Goal: Task Accomplishment & Management: Manage account settings

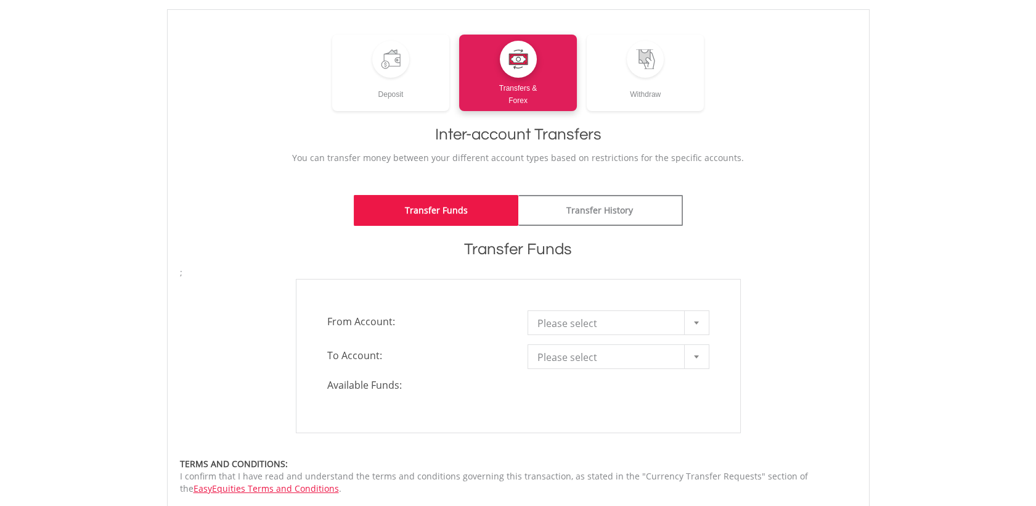
scroll to position [141, 0]
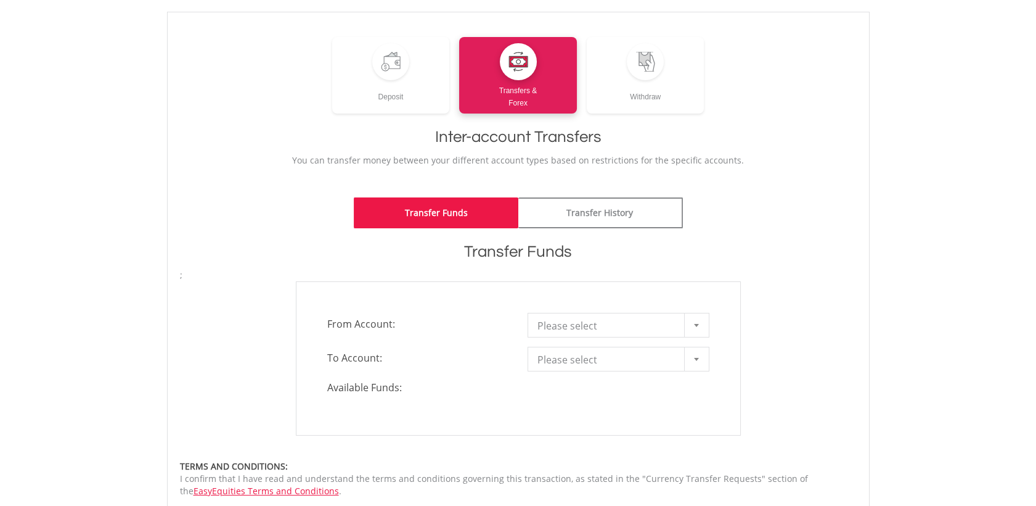
click at [702, 317] on div at bounding box center [696, 324] width 25 height 23
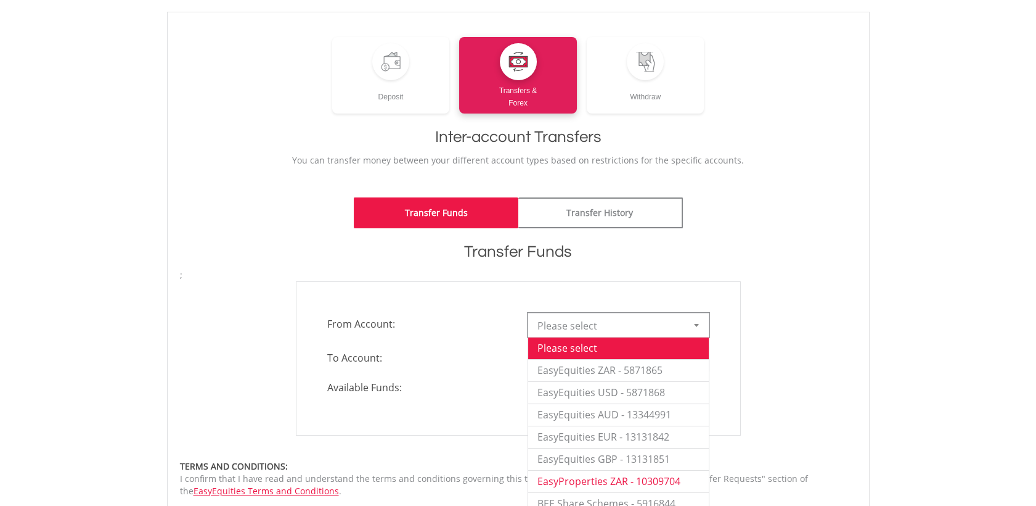
click at [630, 477] on li "EasyProperties ZAR - 10309704" at bounding box center [618, 481] width 181 height 22
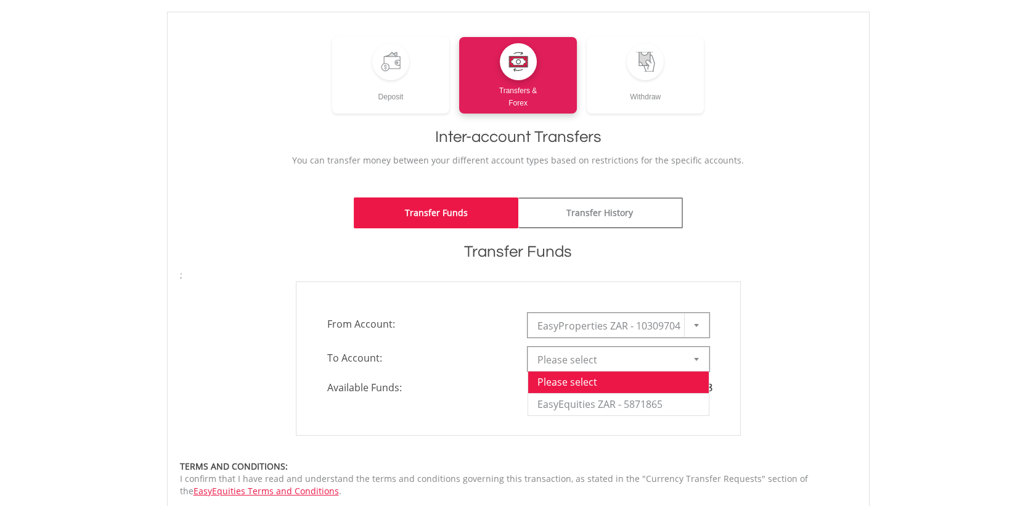
click at [692, 359] on div at bounding box center [696, 358] width 25 height 23
click at [629, 404] on li "EasyEquities ZAR - 5871865" at bounding box center [618, 404] width 181 height 22
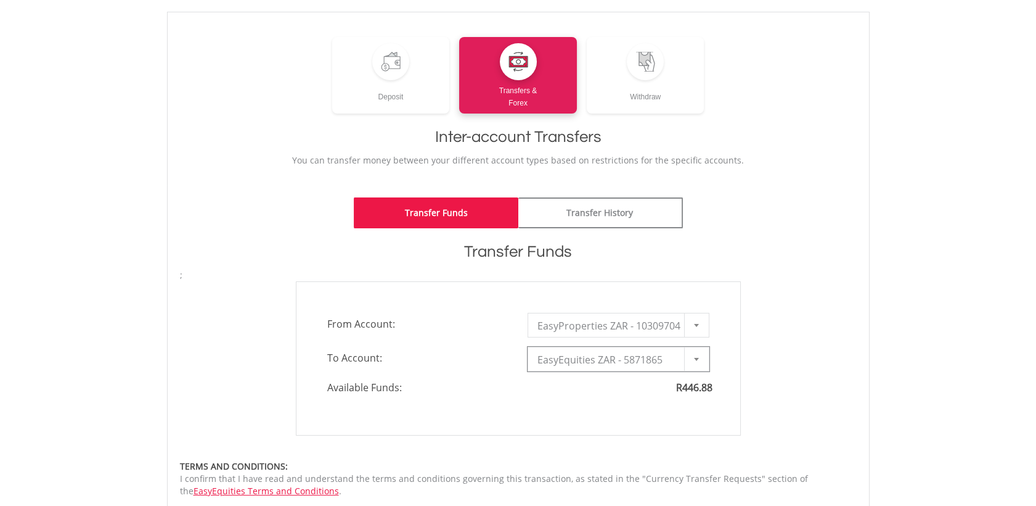
type input "*"
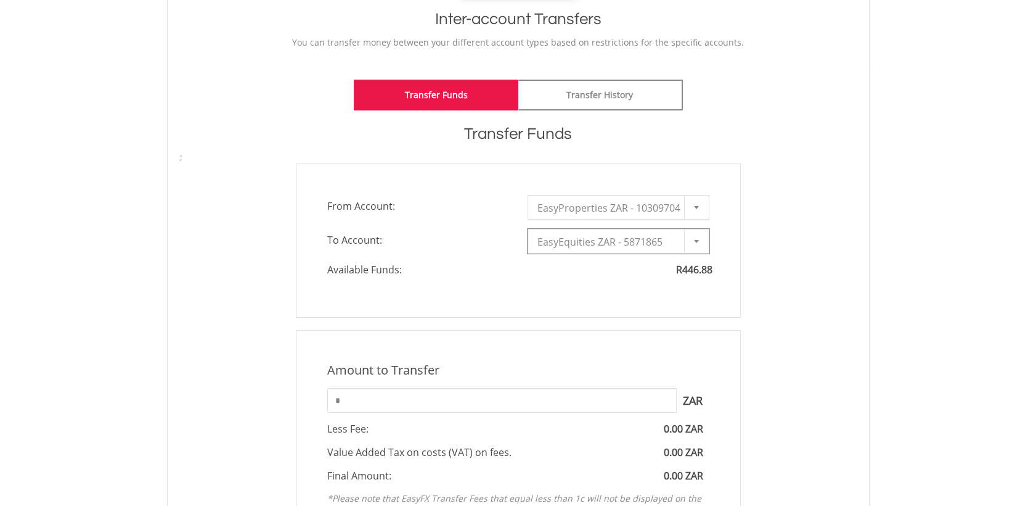
scroll to position [264, 0]
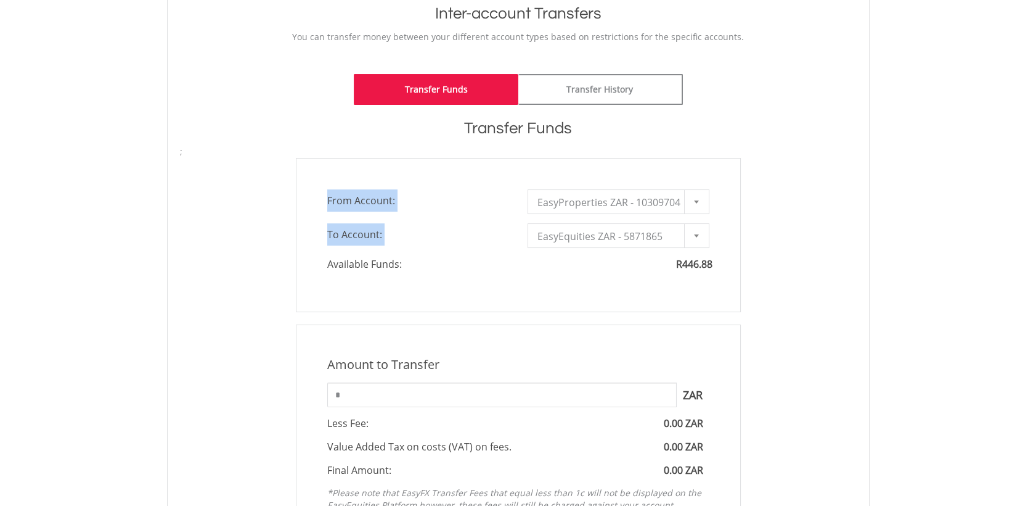
drag, startPoint x: 1033, startPoint y: 208, endPoint x: 1046, endPoint y: 252, distance: 45.6
click at [1036, 252] on html "My Investments Invest Now New Listings Sell My Recurring Investments Pending Or…" at bounding box center [518, 339] width 1036 height 1206
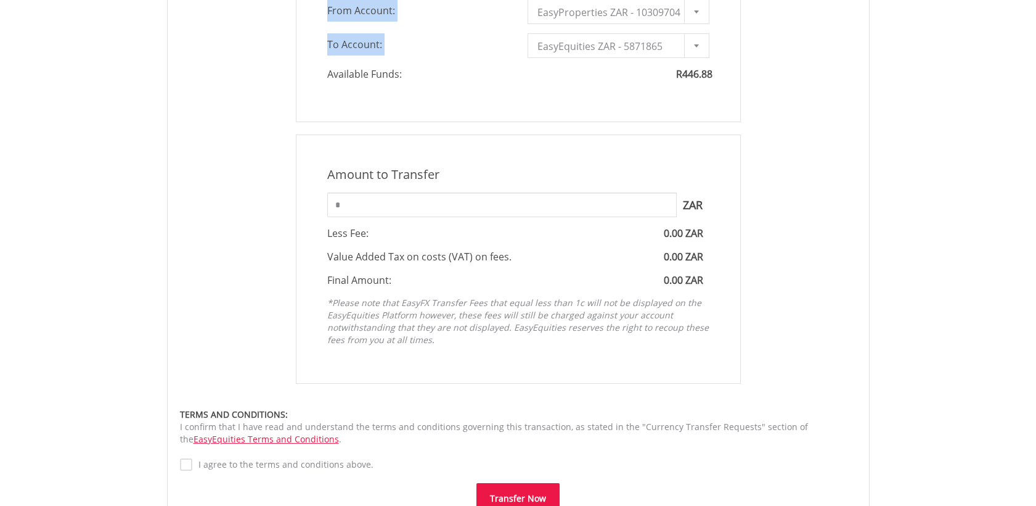
scroll to position [452, 0]
click at [460, 210] on input "*" at bounding box center [502, 206] width 350 height 25
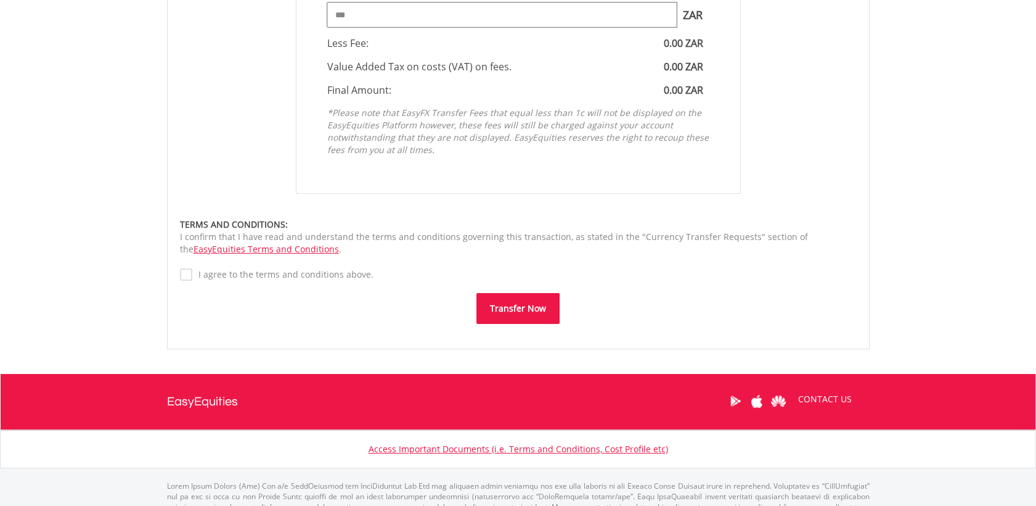
scroll to position [642, 0]
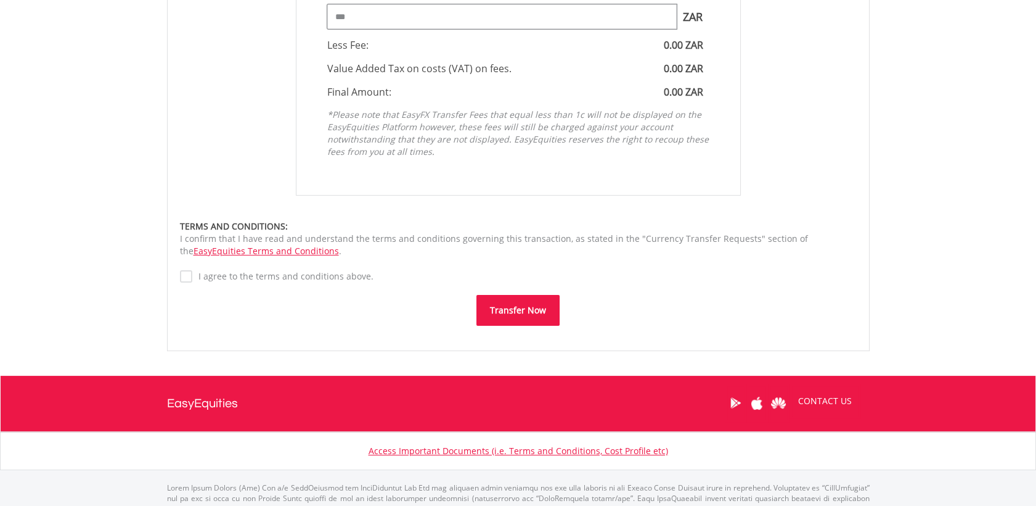
type input "***"
click at [529, 308] on button "Transfer Now" at bounding box center [518, 310] width 83 height 31
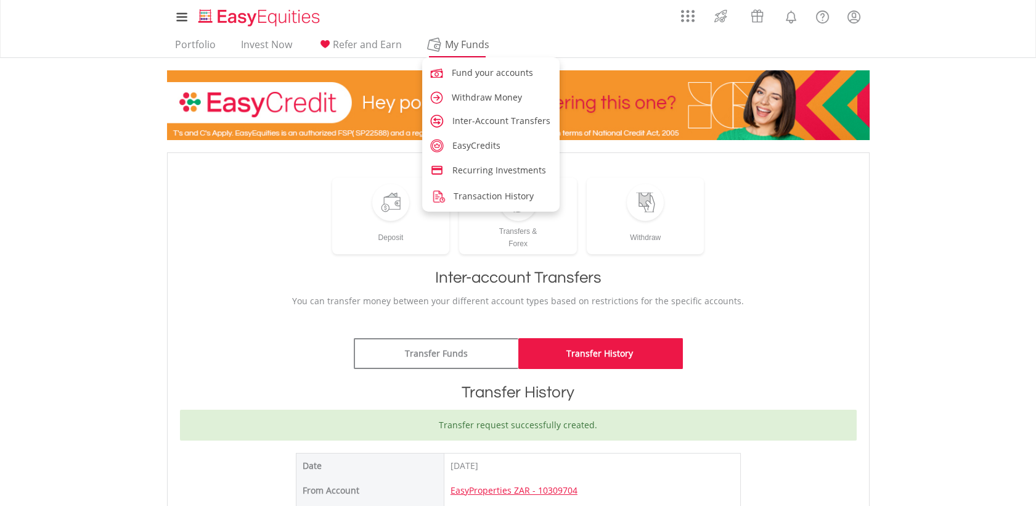
click at [460, 43] on span "My Funds" at bounding box center [467, 44] width 81 height 16
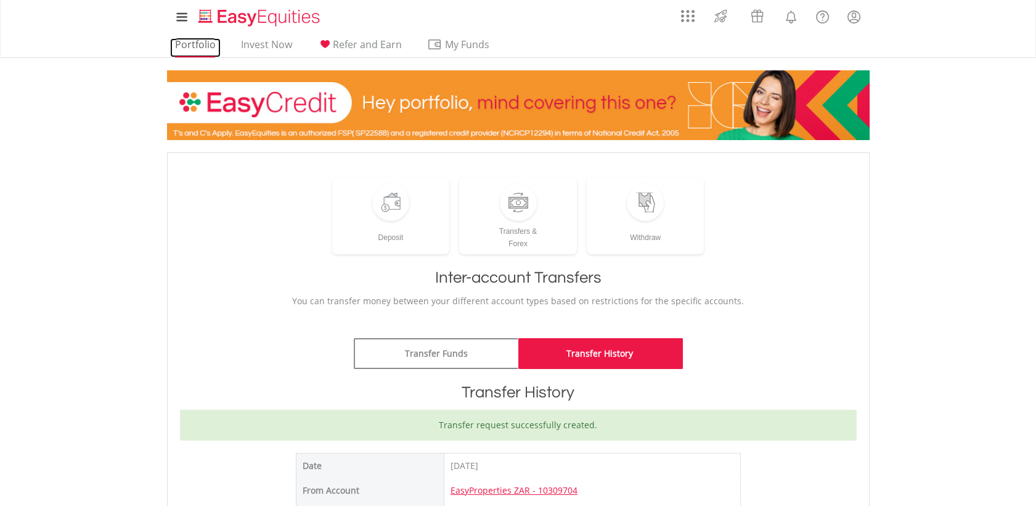
click at [187, 46] on link "Portfolio" at bounding box center [195, 47] width 51 height 19
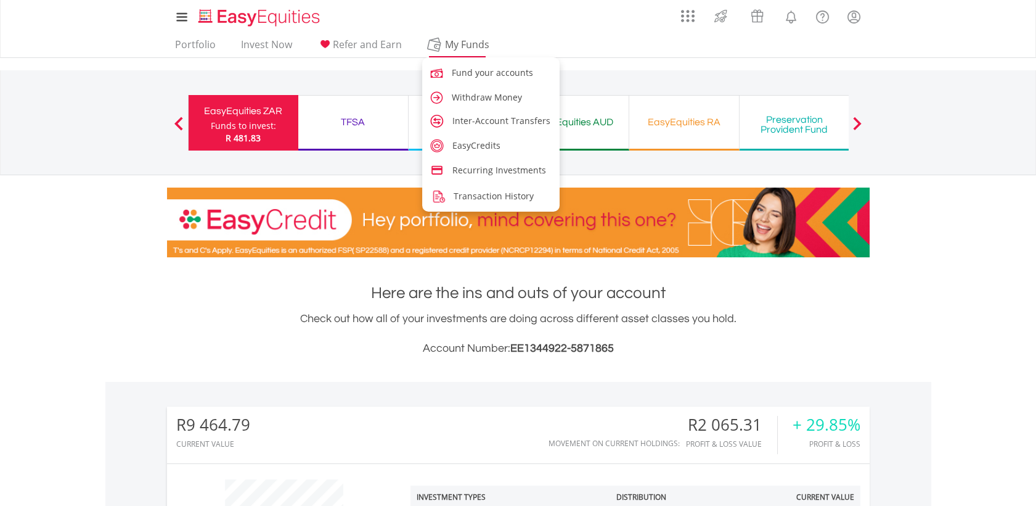
click at [473, 46] on span "My Funds" at bounding box center [467, 44] width 81 height 16
click at [487, 121] on span "Inter-Account Transfers" at bounding box center [503, 121] width 98 height 12
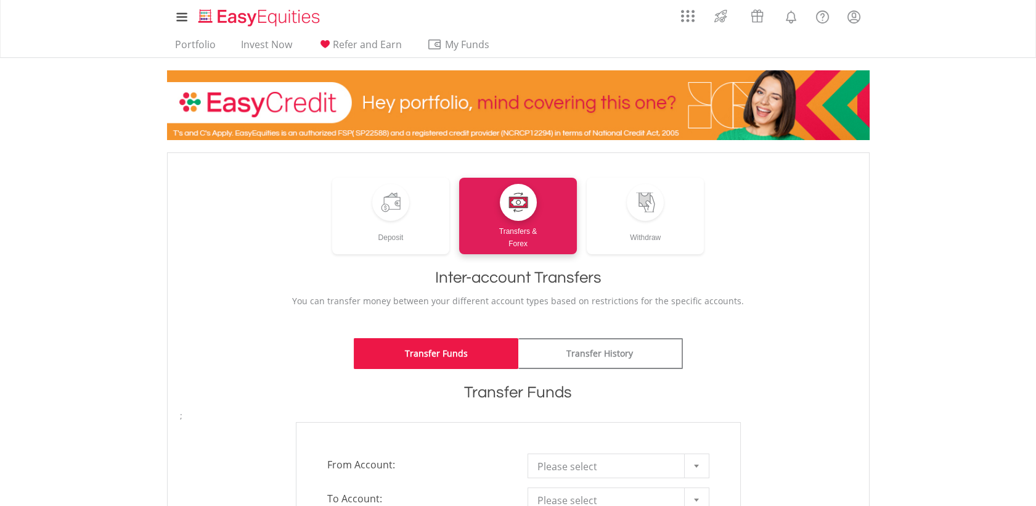
click at [699, 460] on div at bounding box center [696, 465] width 25 height 23
click at [1033, 175] on body "My Investments Invest Now New Listings Sell My Recurring Investments Pending Or…" at bounding box center [518, 472] width 1036 height 944
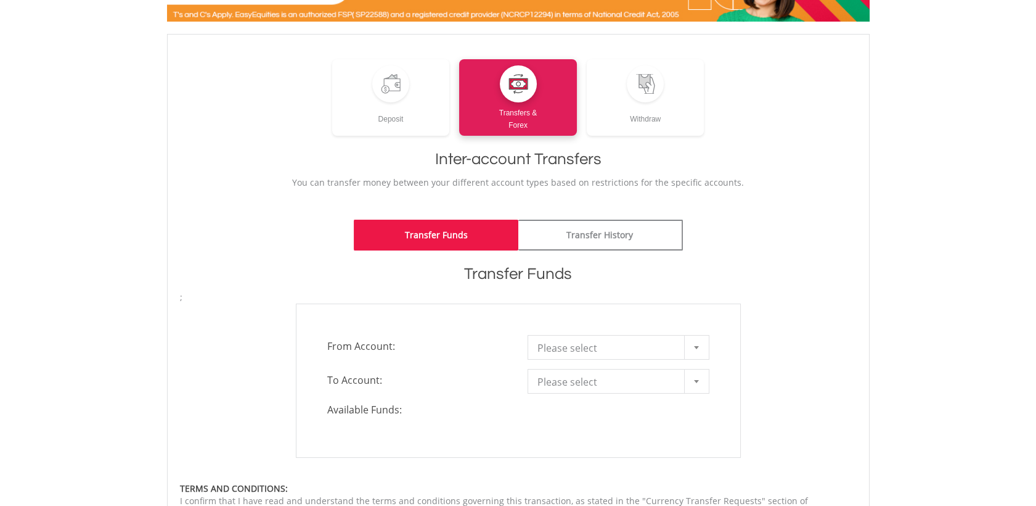
scroll to position [128, 0]
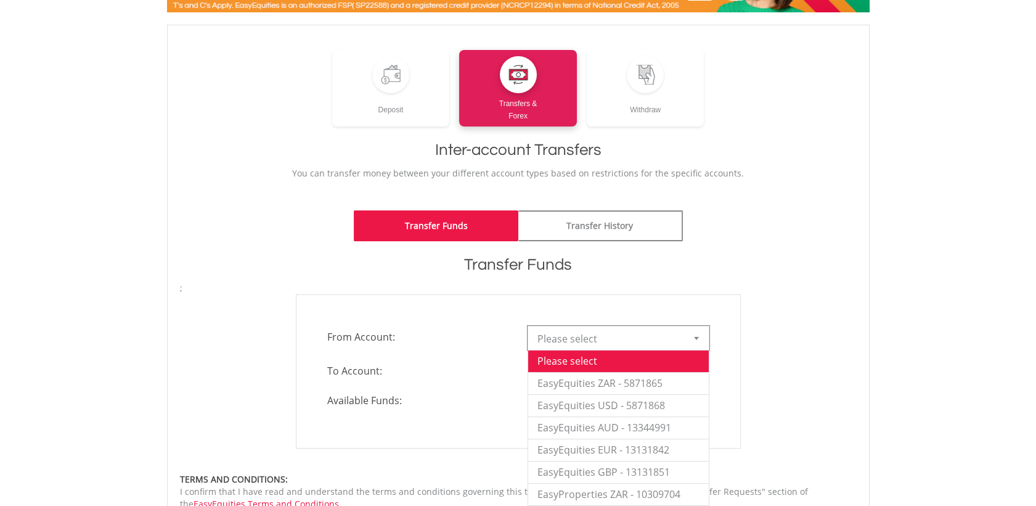
click at [695, 337] on b at bounding box center [696, 338] width 5 height 3
click at [661, 384] on li "EasyEquities ZAR - 5871865" at bounding box center [618, 383] width 181 height 22
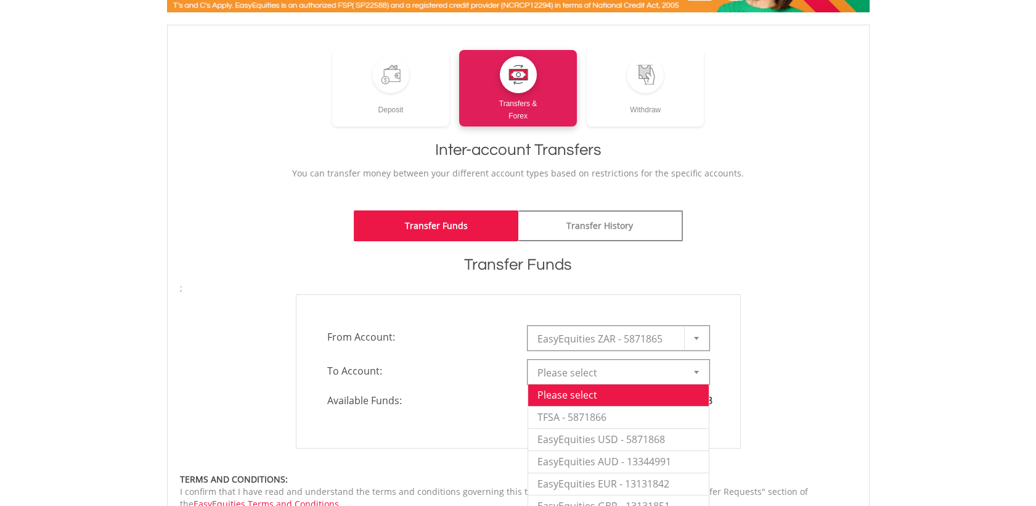
click at [701, 368] on div at bounding box center [696, 371] width 25 height 23
click at [655, 461] on li "EasyEquities AUD - 13344991" at bounding box center [618, 461] width 181 height 22
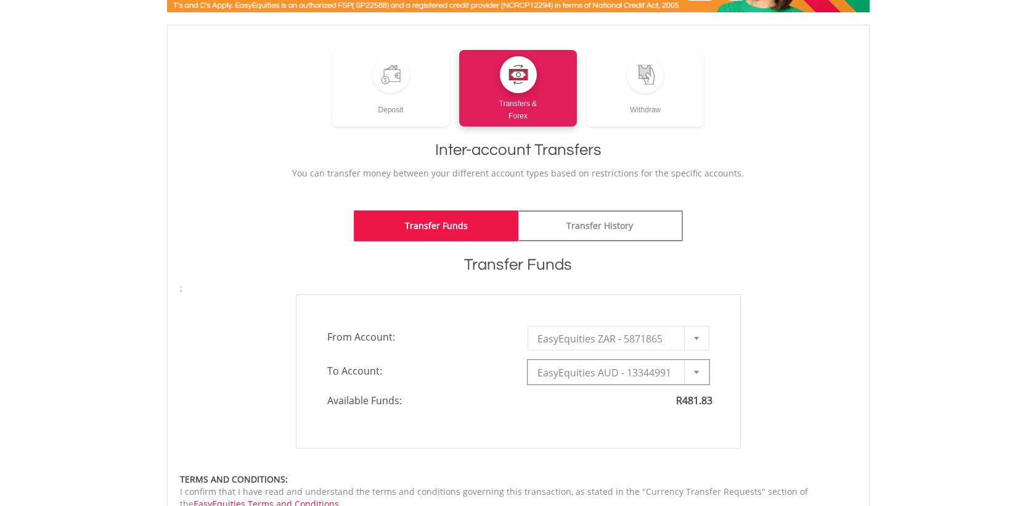
type input "*"
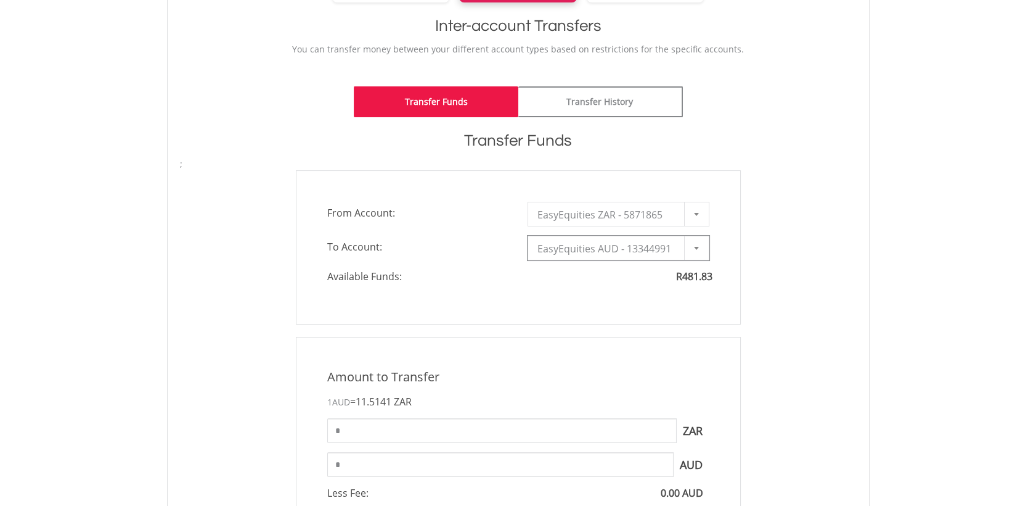
scroll to position [250, 0]
click at [557, 437] on input "*" at bounding box center [502, 431] width 350 height 25
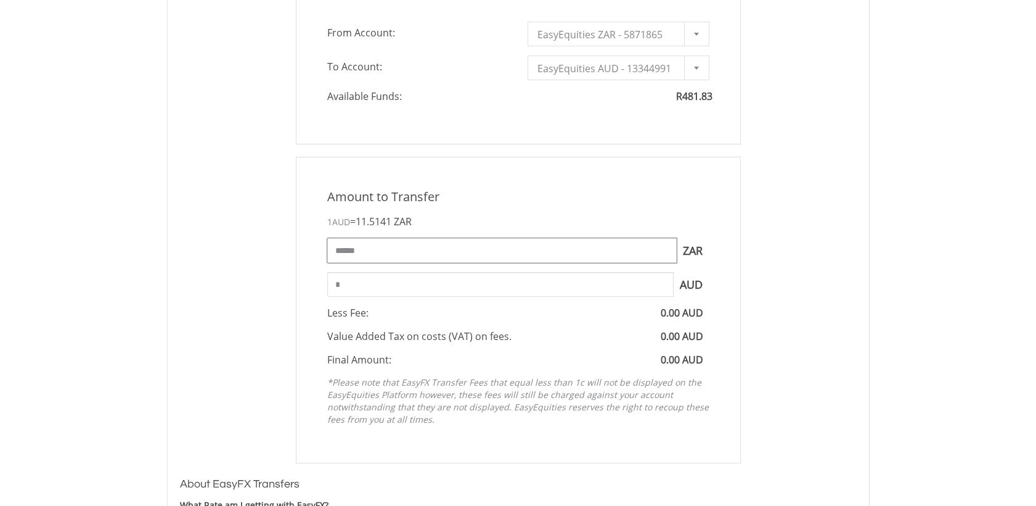
scroll to position [438, 0]
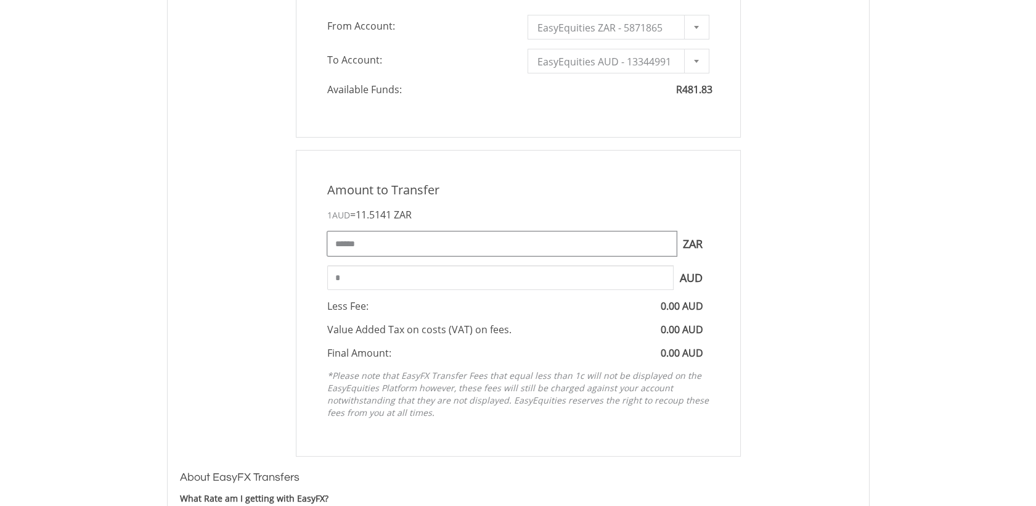
type input "******"
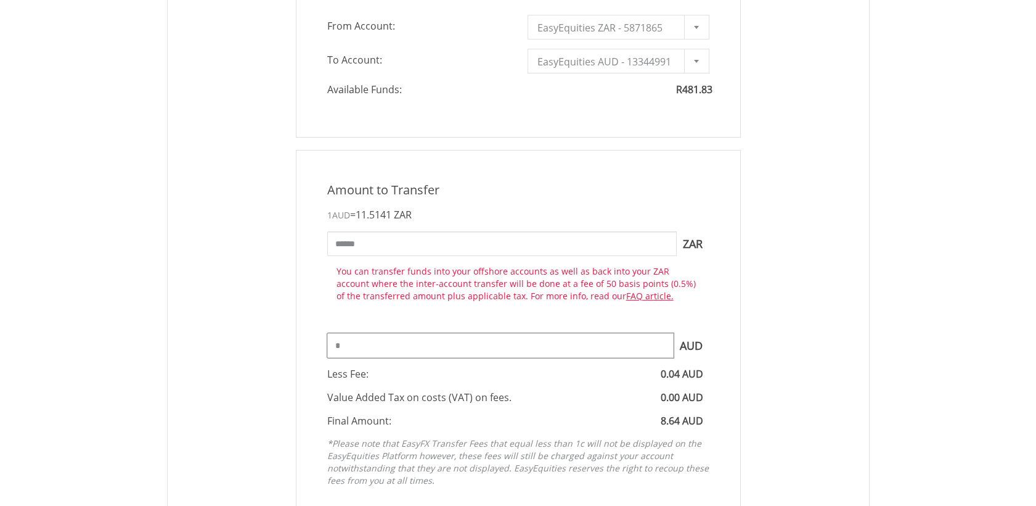
type input "****"
click at [587, 282] on div "Amount to Transfer 1 AUD = 11.5141 ZAR ****** ZAR You can transfer funds into y…" at bounding box center [518, 337] width 445 height 374
click at [838, 296] on div "Amount to Transfer 1 AUD = 11.5141 ZAR ****** ZAR You can transfer funds into y…" at bounding box center [518, 337] width 695 height 374
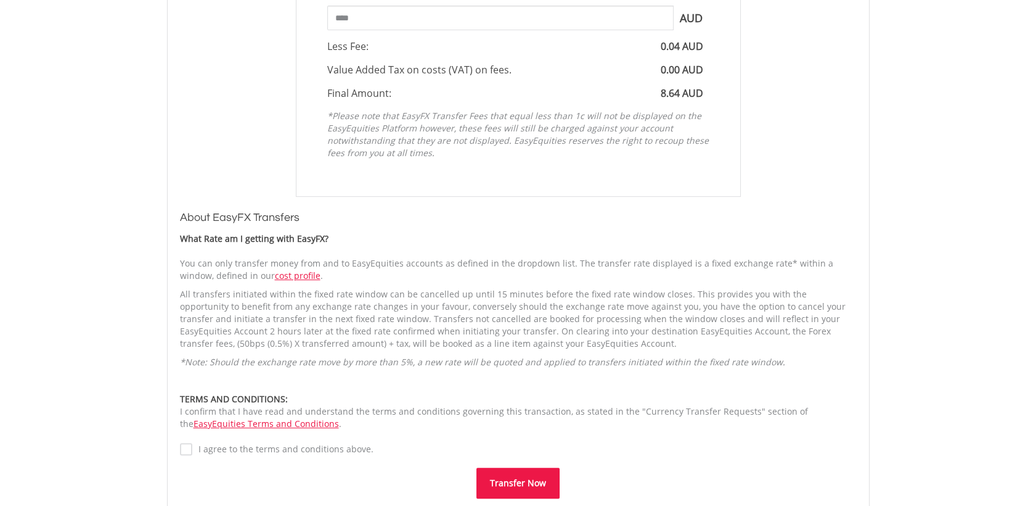
scroll to position [784, 0]
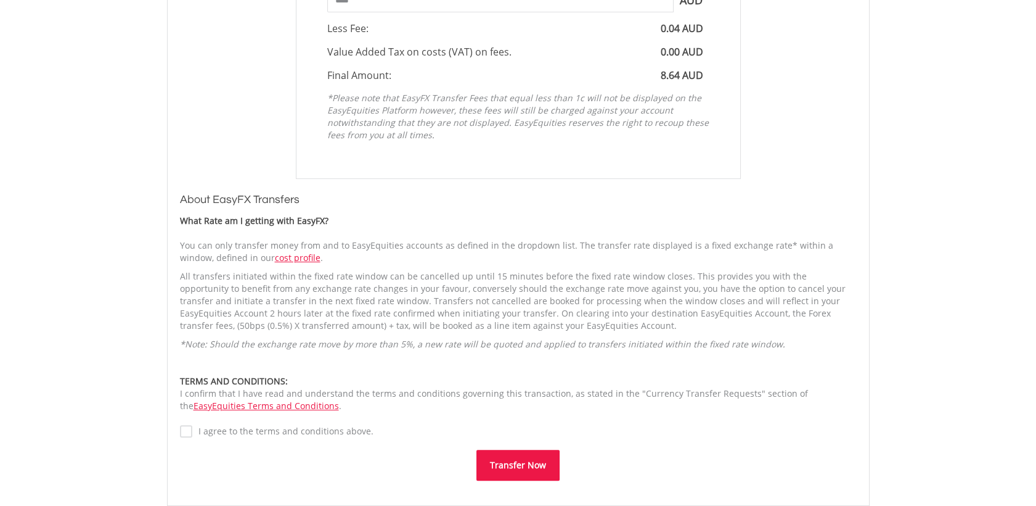
click at [192, 435] on label "I agree to the terms and conditions above." at bounding box center [282, 431] width 181 height 12
click at [510, 469] on button "Transfer Now" at bounding box center [518, 464] width 83 height 31
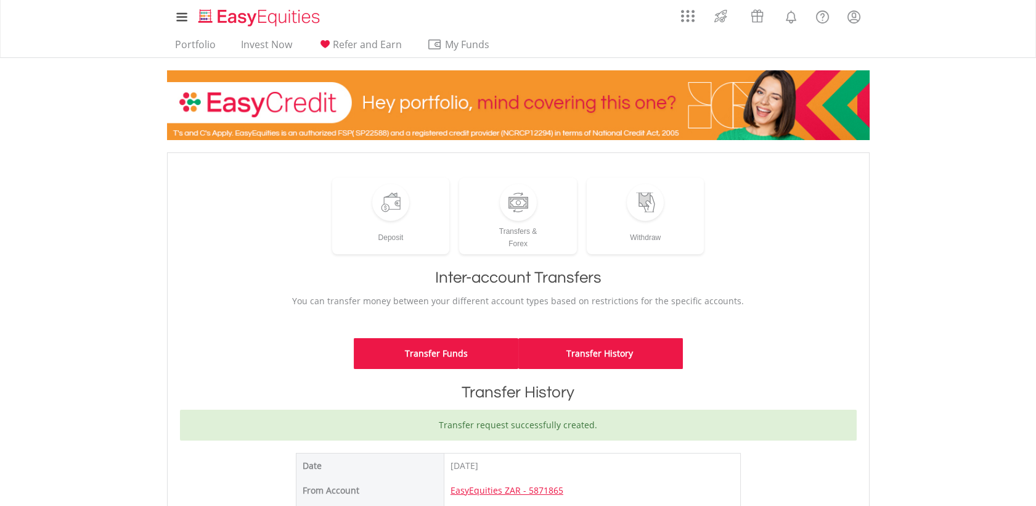
click at [473, 350] on link "Transfer Funds" at bounding box center [436, 353] width 165 height 31
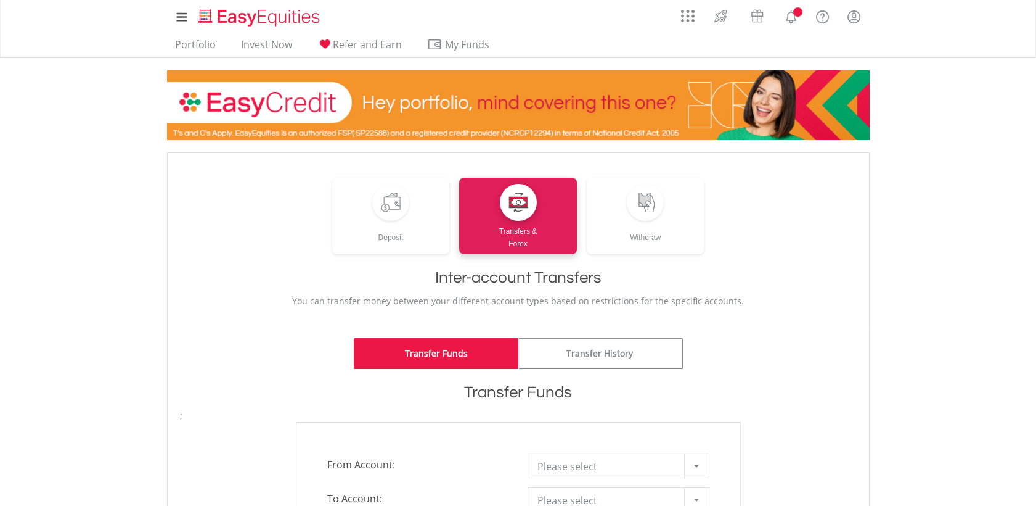
click at [692, 468] on div at bounding box center [696, 465] width 25 height 23
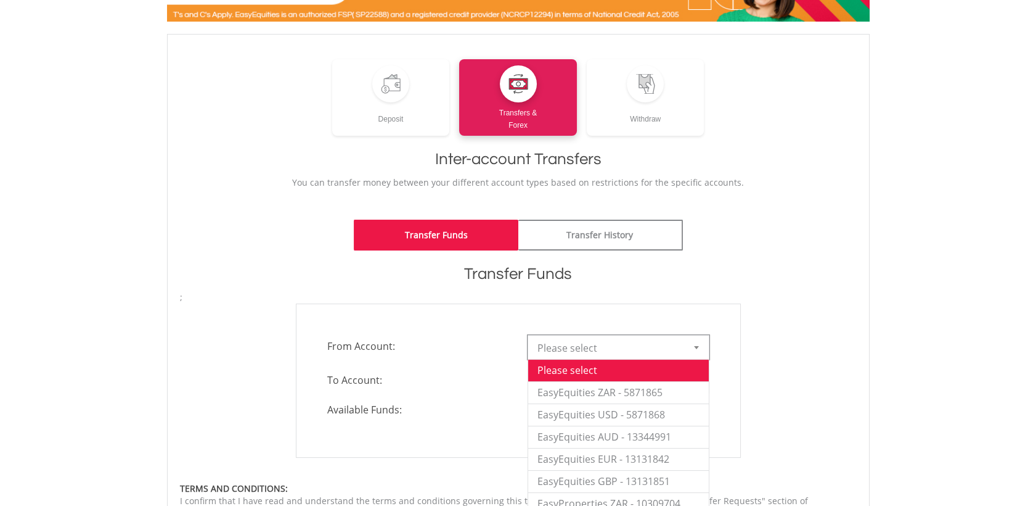
scroll to position [119, 0]
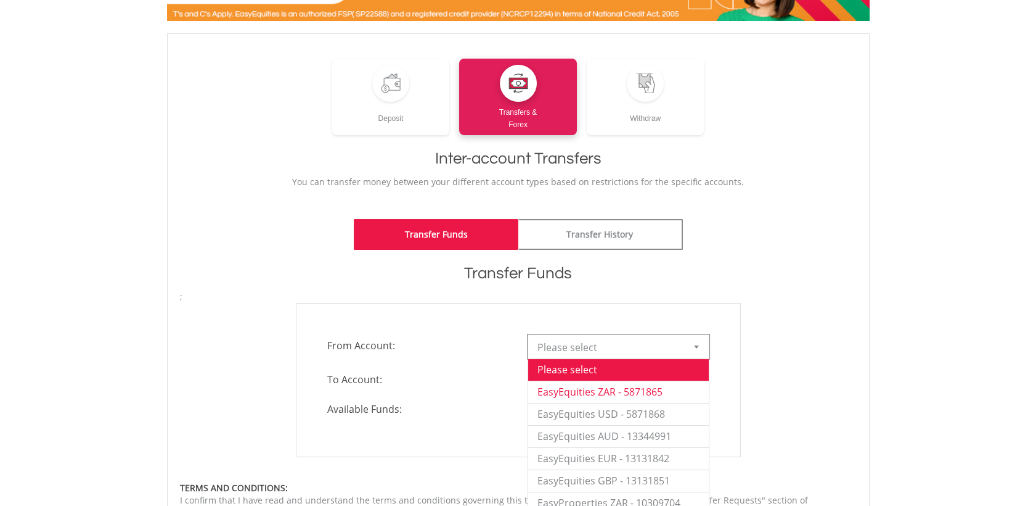
click at [603, 390] on li "EasyEquities ZAR - 5871865" at bounding box center [618, 391] width 181 height 22
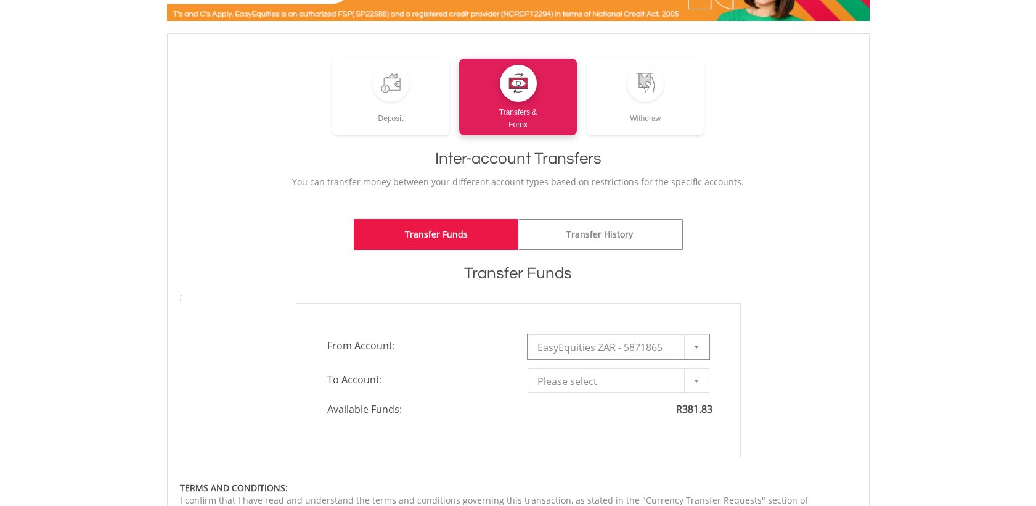
click at [694, 379] on b at bounding box center [696, 380] width 5 height 3
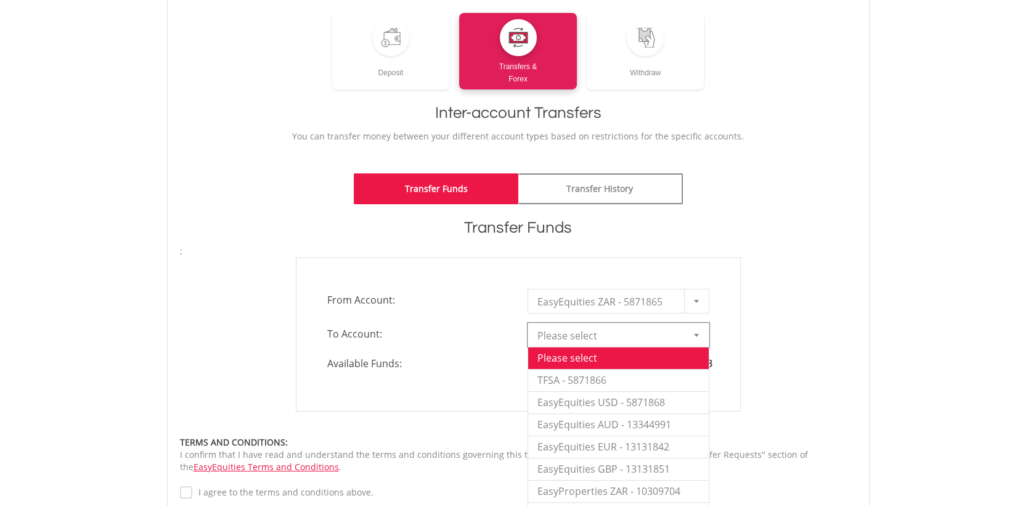
scroll to position [163, 0]
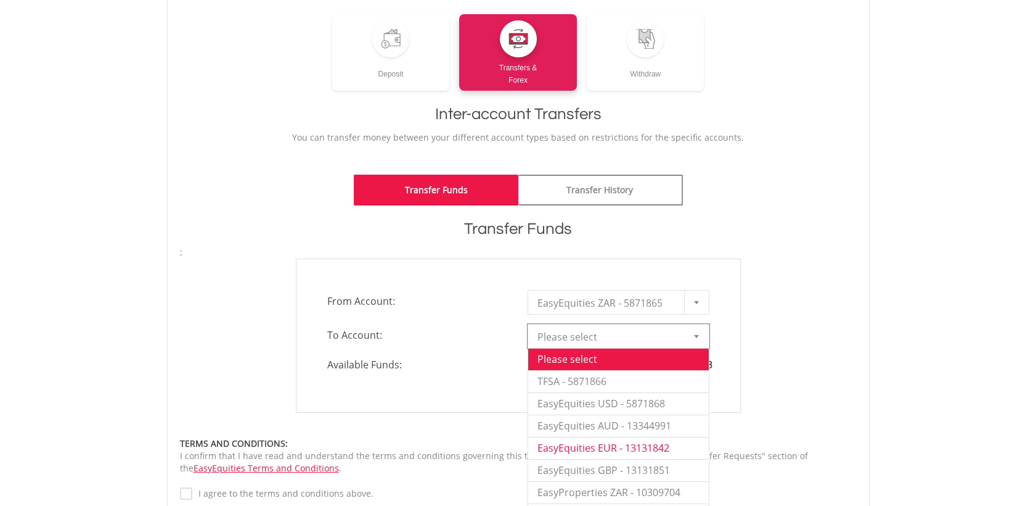
click at [602, 447] on li "EasyEquities EUR - 13131842" at bounding box center [618, 447] width 181 height 22
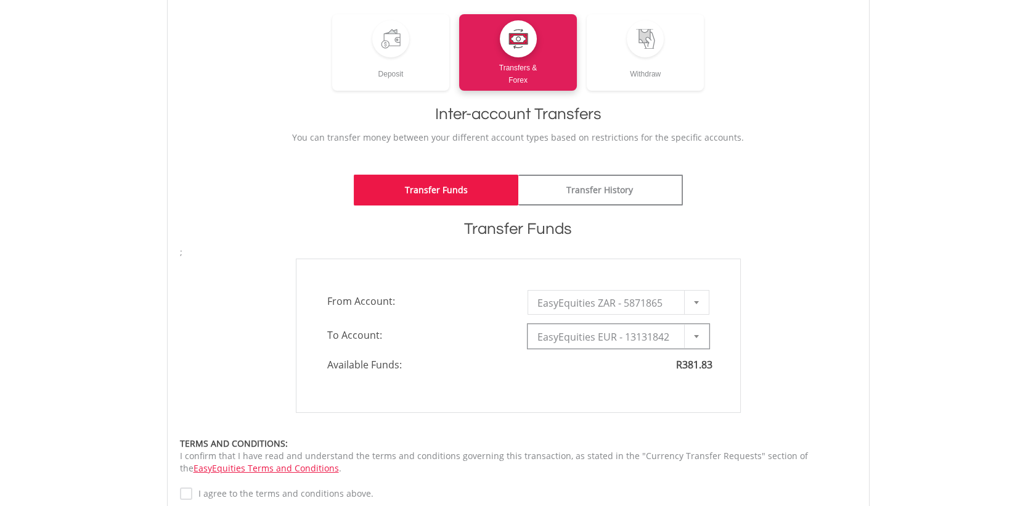
type input "*"
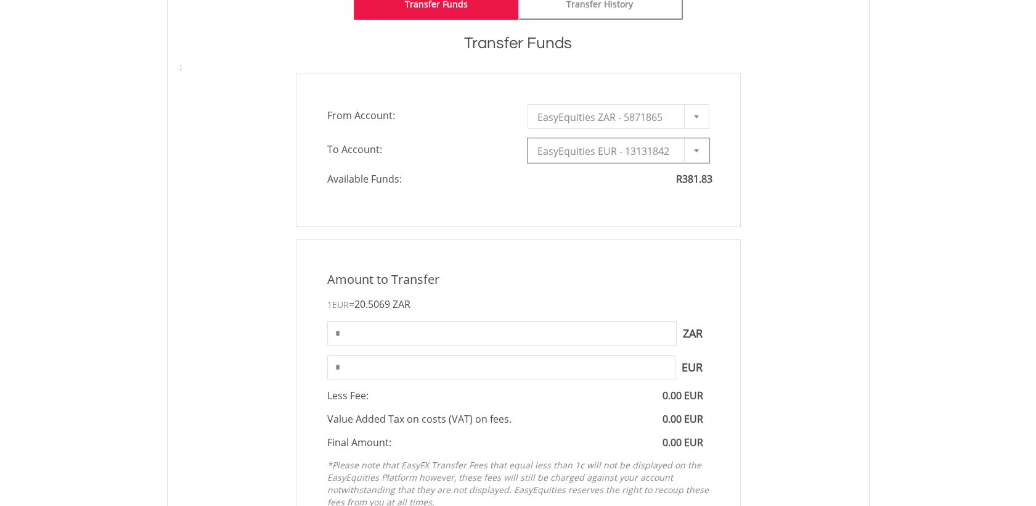
scroll to position [345, 0]
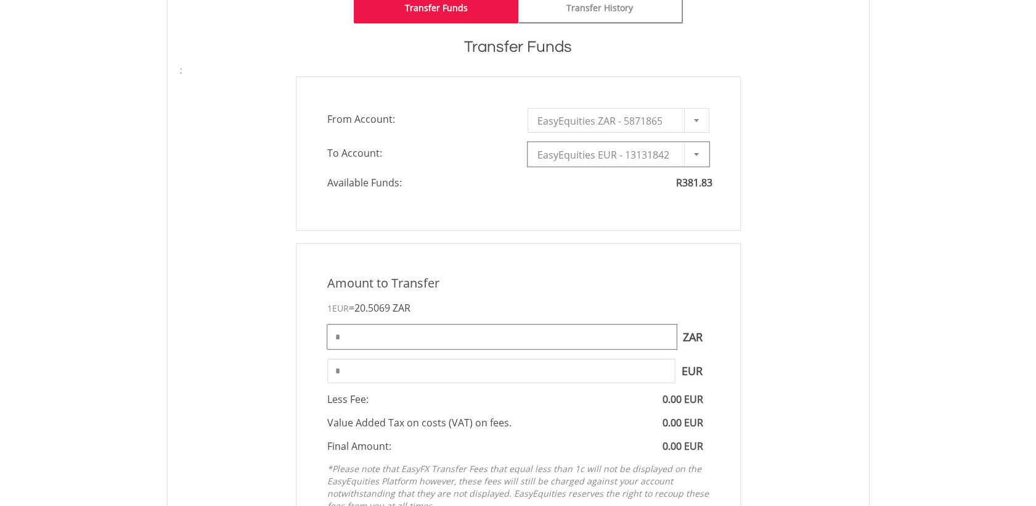
click at [427, 347] on input "*" at bounding box center [502, 336] width 350 height 25
type input "***"
type input "****"
click at [893, 252] on body "My Investments Invest Now New Listings Sell My Recurring Investments Pending Or…" at bounding box center [518, 372] width 1036 height 1435
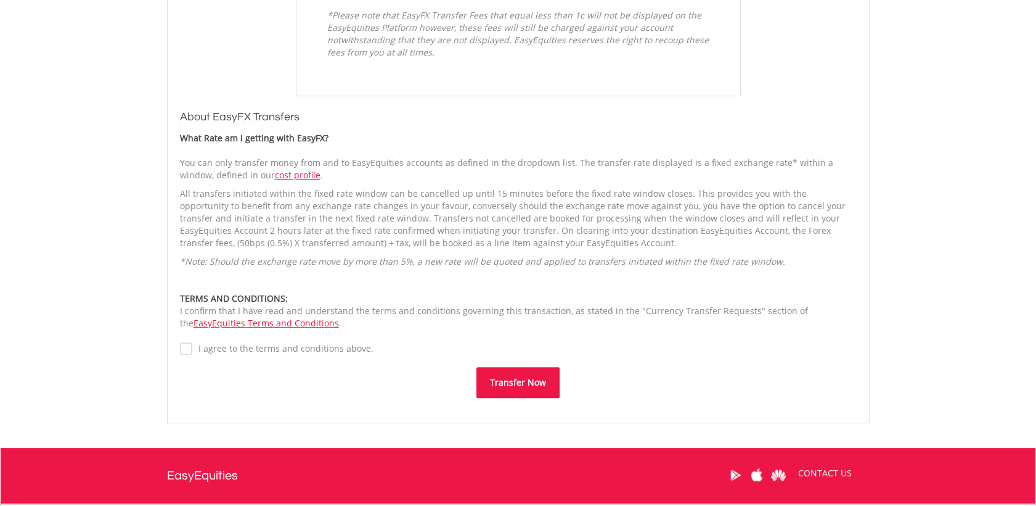
scroll to position [864, 0]
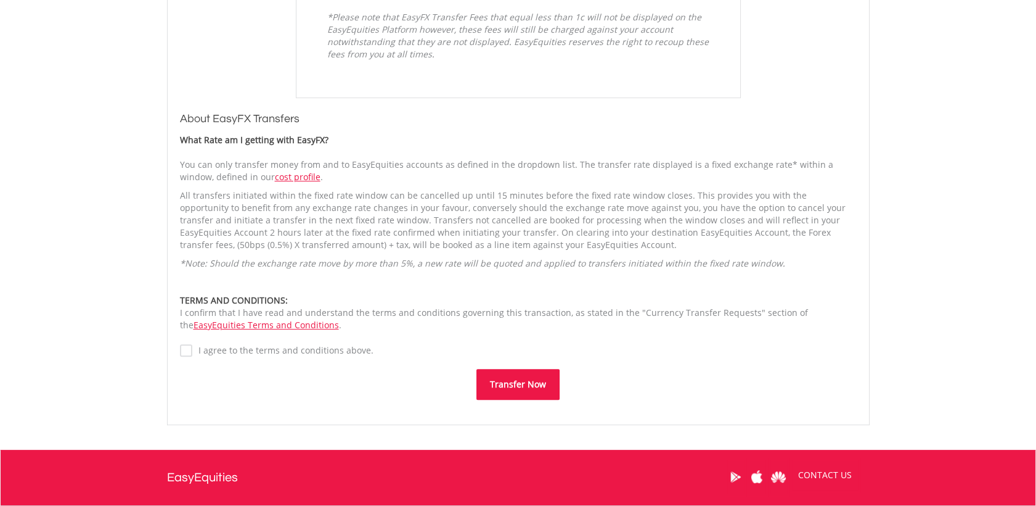
click at [500, 382] on button "Transfer Now" at bounding box center [518, 384] width 83 height 31
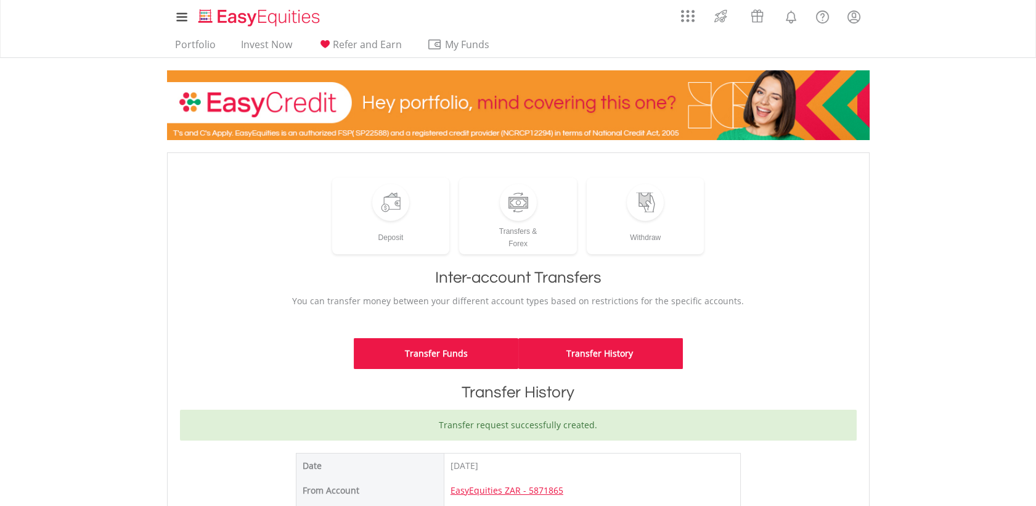
click at [457, 342] on link "Transfer Funds" at bounding box center [436, 353] width 165 height 31
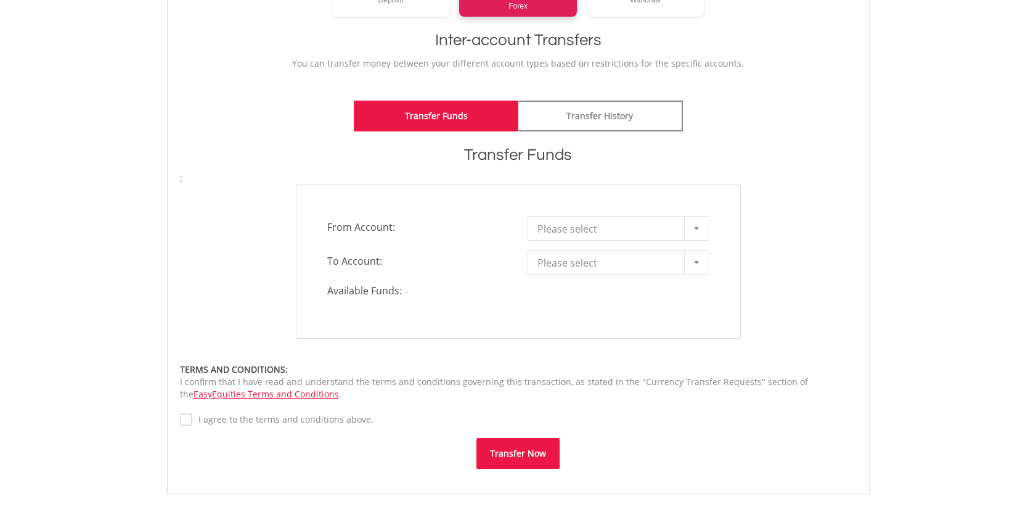
scroll to position [240, 0]
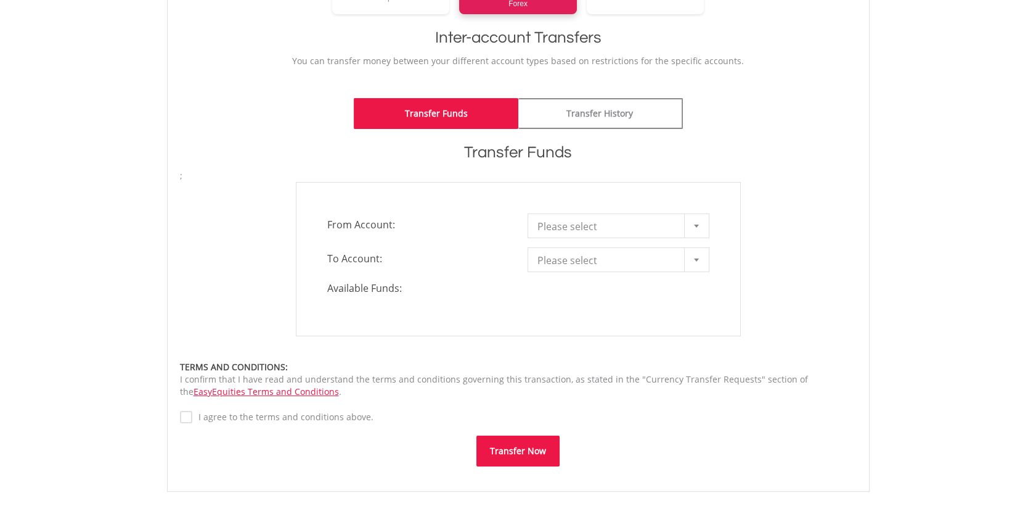
click at [695, 223] on div at bounding box center [696, 225] width 25 height 23
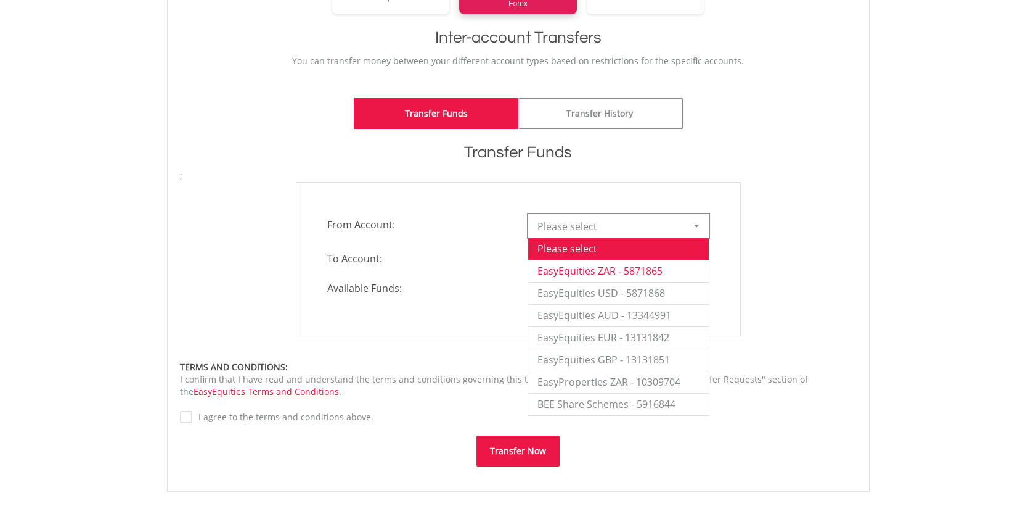
click at [634, 272] on li "EasyEquities ZAR - 5871865" at bounding box center [618, 271] width 181 height 22
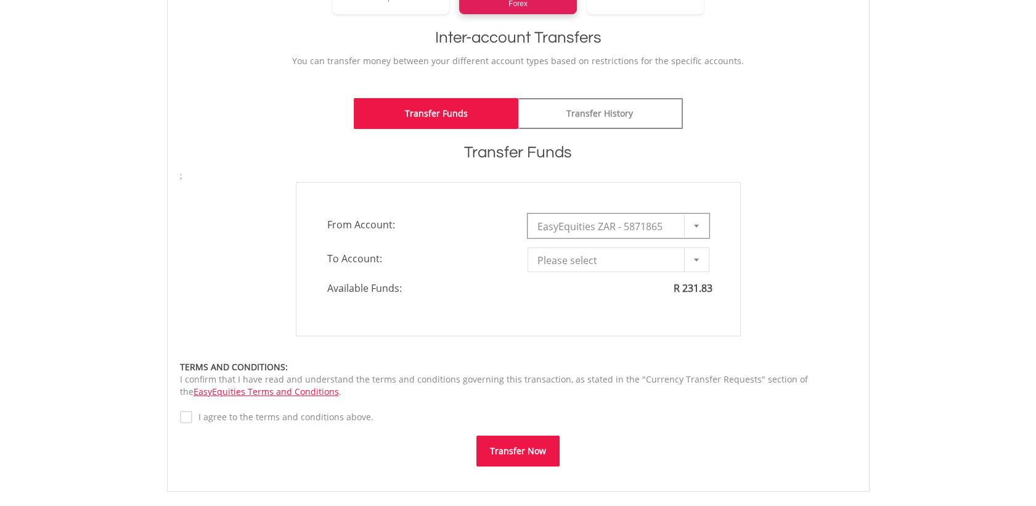
click at [697, 258] on b at bounding box center [696, 259] width 5 height 3
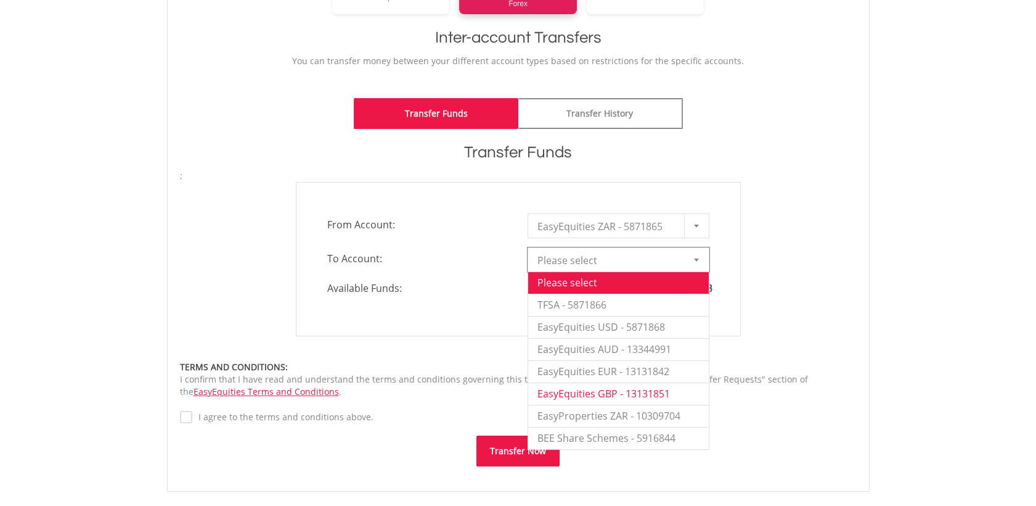
click at [622, 395] on li "EasyEquities GBP - 13131851" at bounding box center [618, 393] width 181 height 22
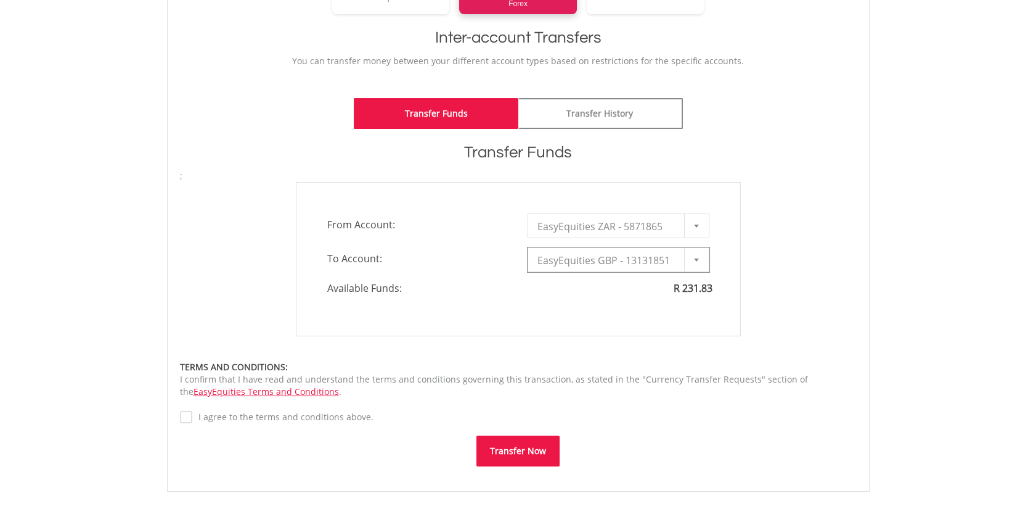
type input "*"
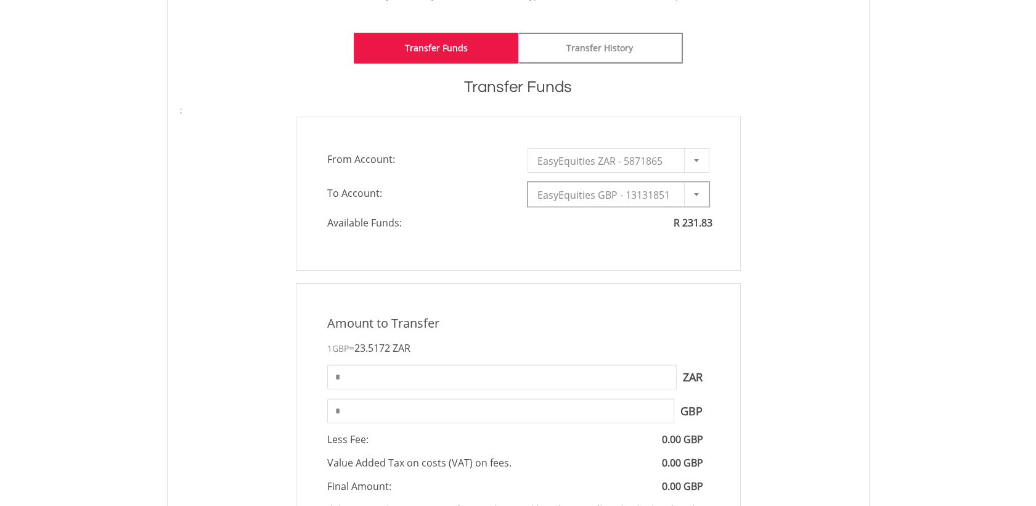
scroll to position [315, 0]
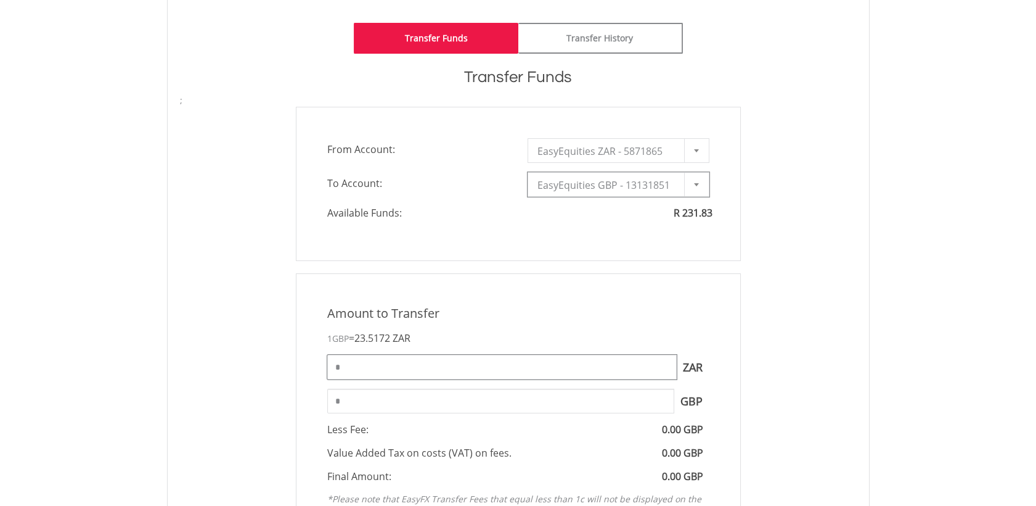
click at [362, 369] on input "*" at bounding box center [502, 366] width 350 height 25
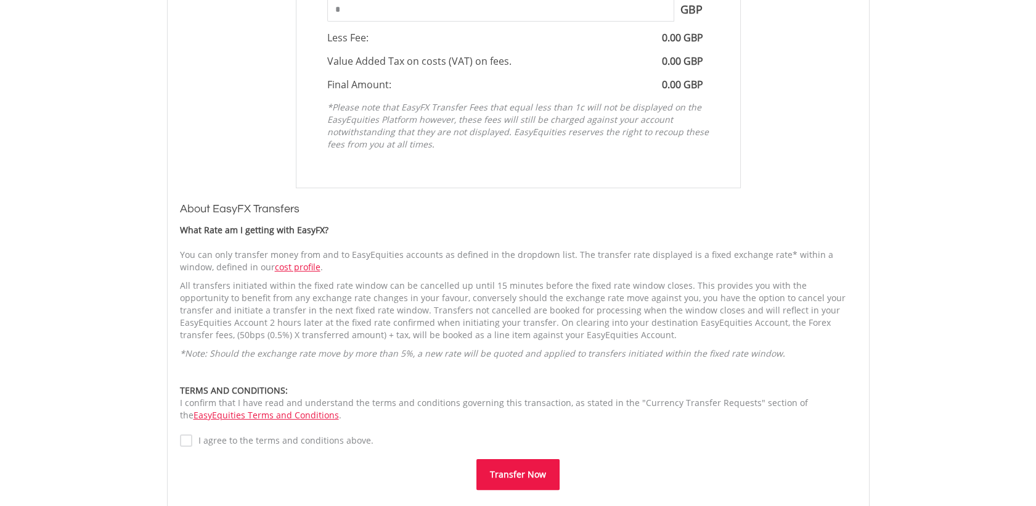
scroll to position [716, 0]
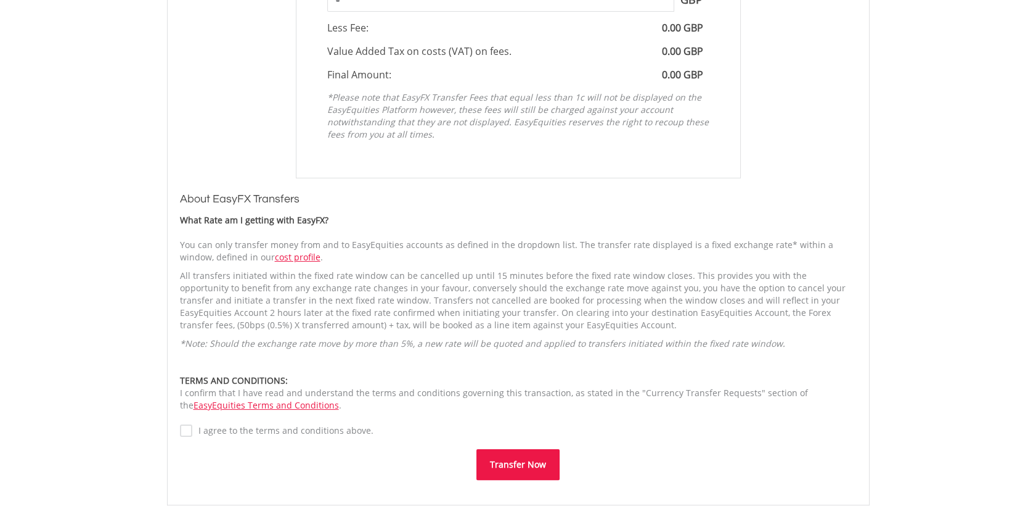
type input "***"
type input "****"
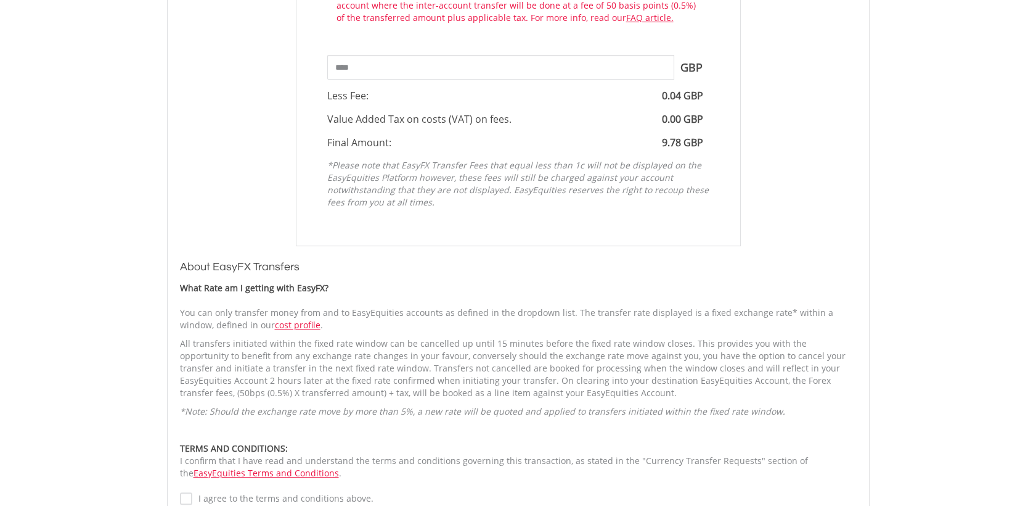
scroll to position [784, 0]
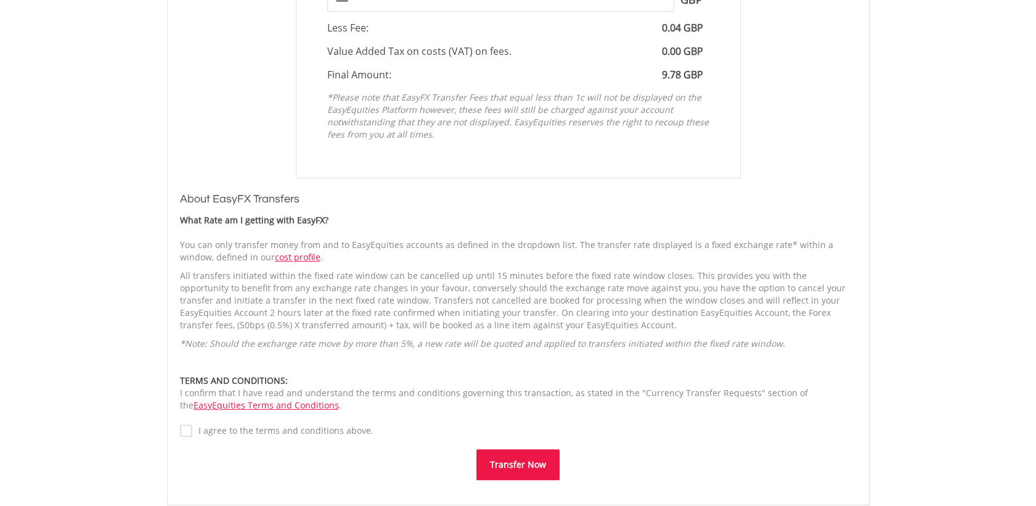
click at [177, 430] on div "**********" at bounding box center [518, 23] width 703 height 964
click at [506, 464] on button "Transfer Now" at bounding box center [518, 464] width 83 height 31
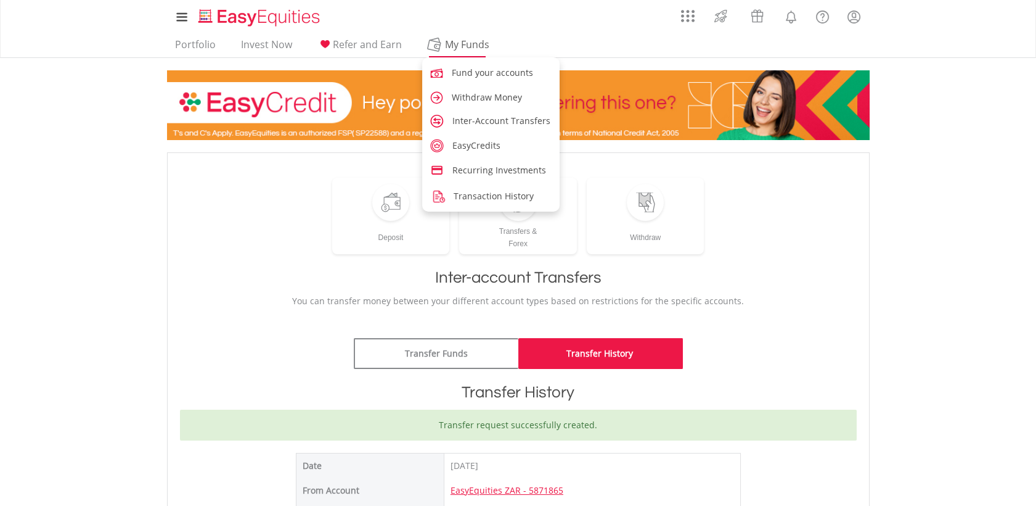
click at [464, 46] on span "My Funds" at bounding box center [467, 44] width 81 height 16
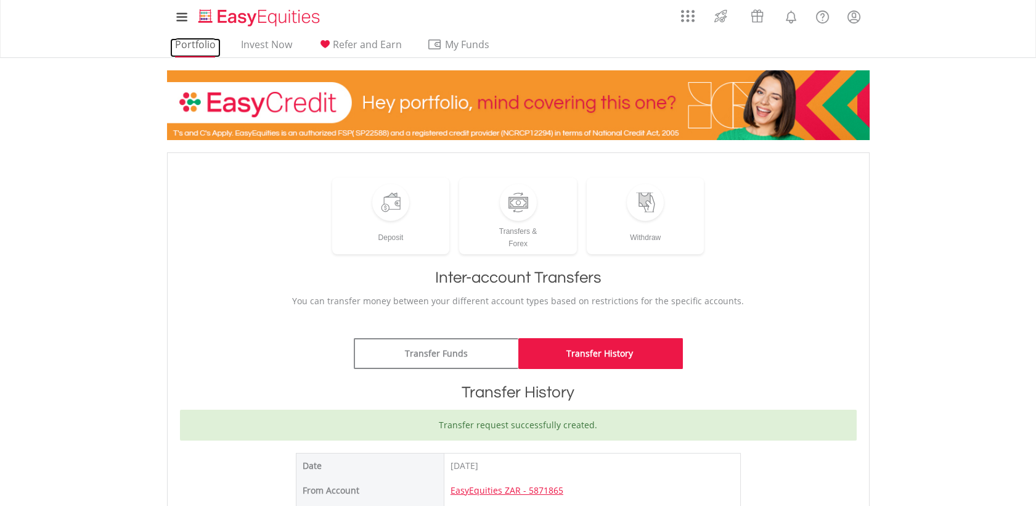
click at [199, 43] on link "Portfolio" at bounding box center [195, 47] width 51 height 19
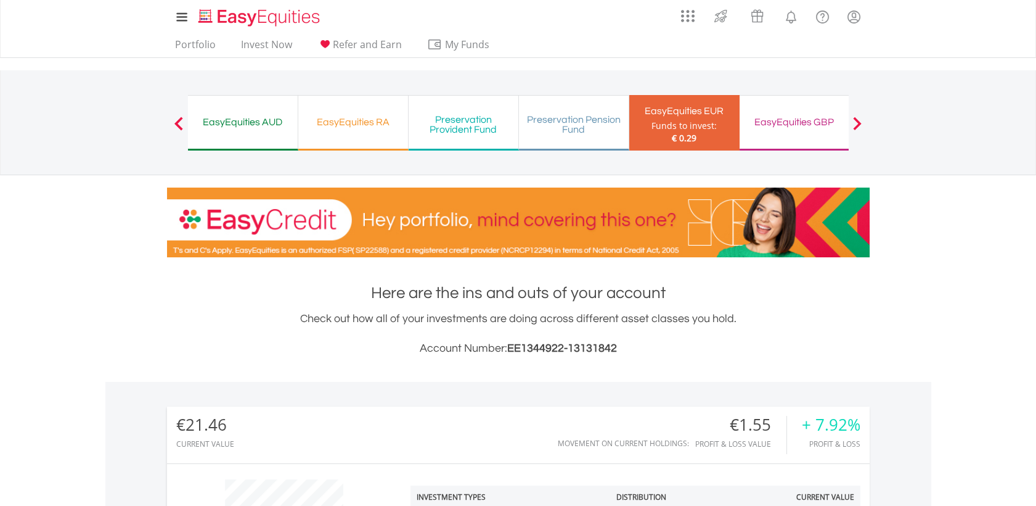
click at [810, 121] on div "EasyEquities GBP" at bounding box center [794, 121] width 95 height 17
